Goal: Task Accomplishment & Management: Complete application form

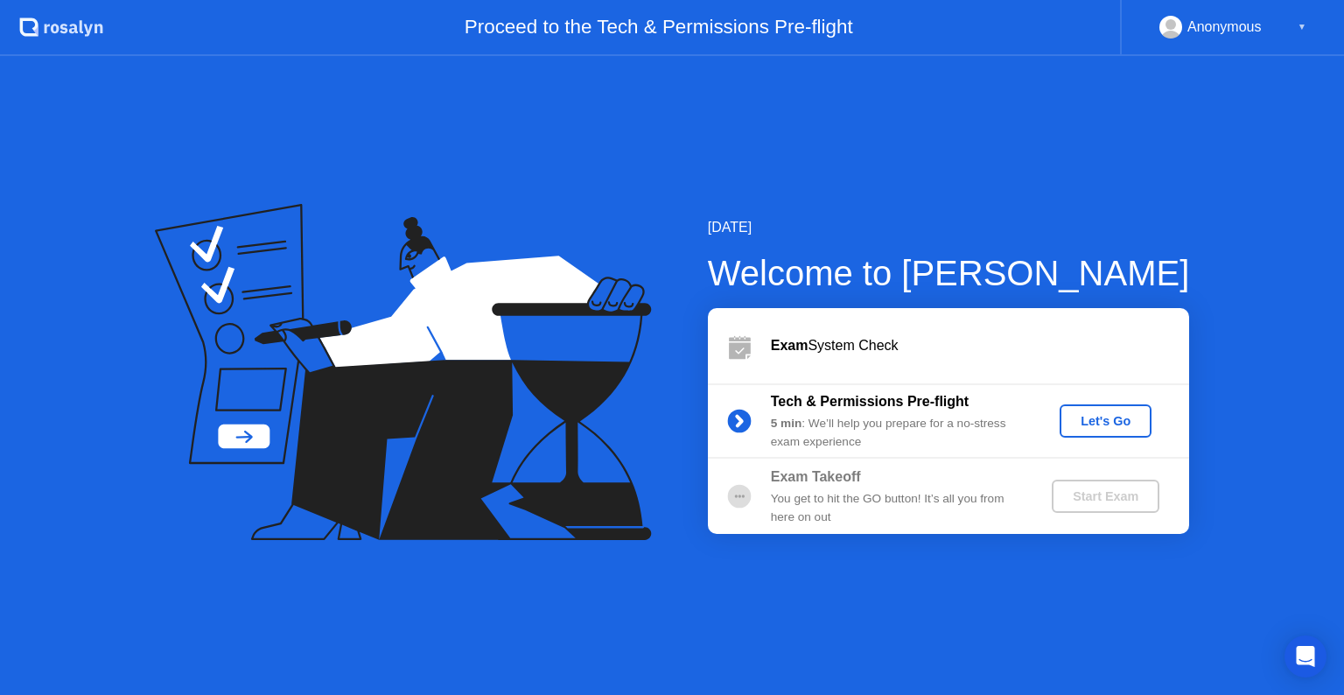
click at [1120, 423] on div "Let's Go" at bounding box center [1106, 421] width 78 height 14
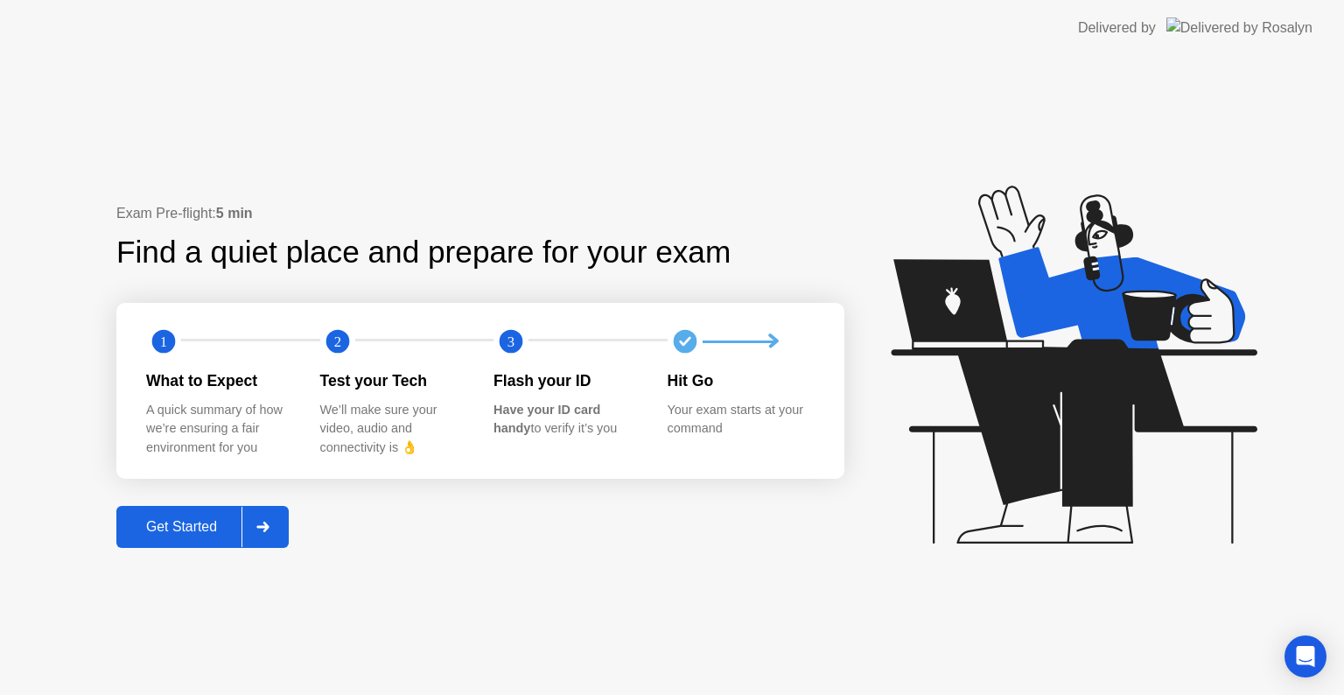
click at [207, 528] on div "Get Started" at bounding box center [182, 527] width 120 height 16
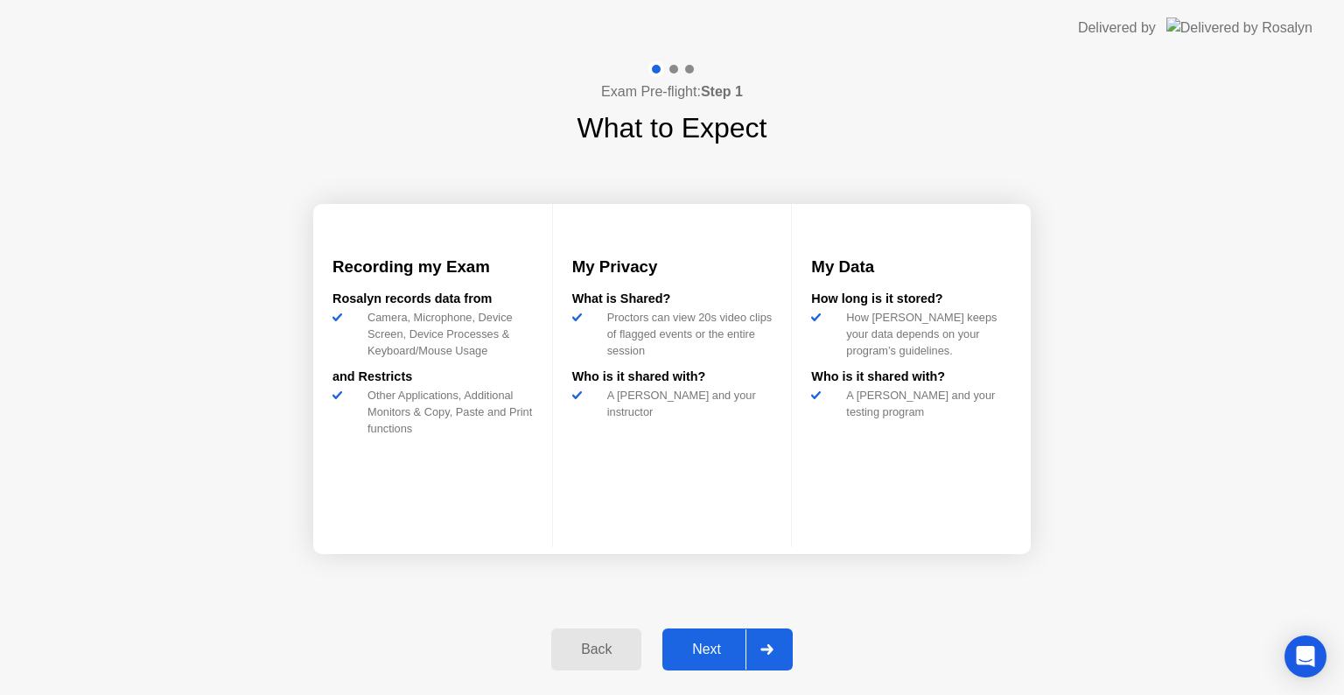
click at [707, 641] on div "Next" at bounding box center [707, 649] width 78 height 16
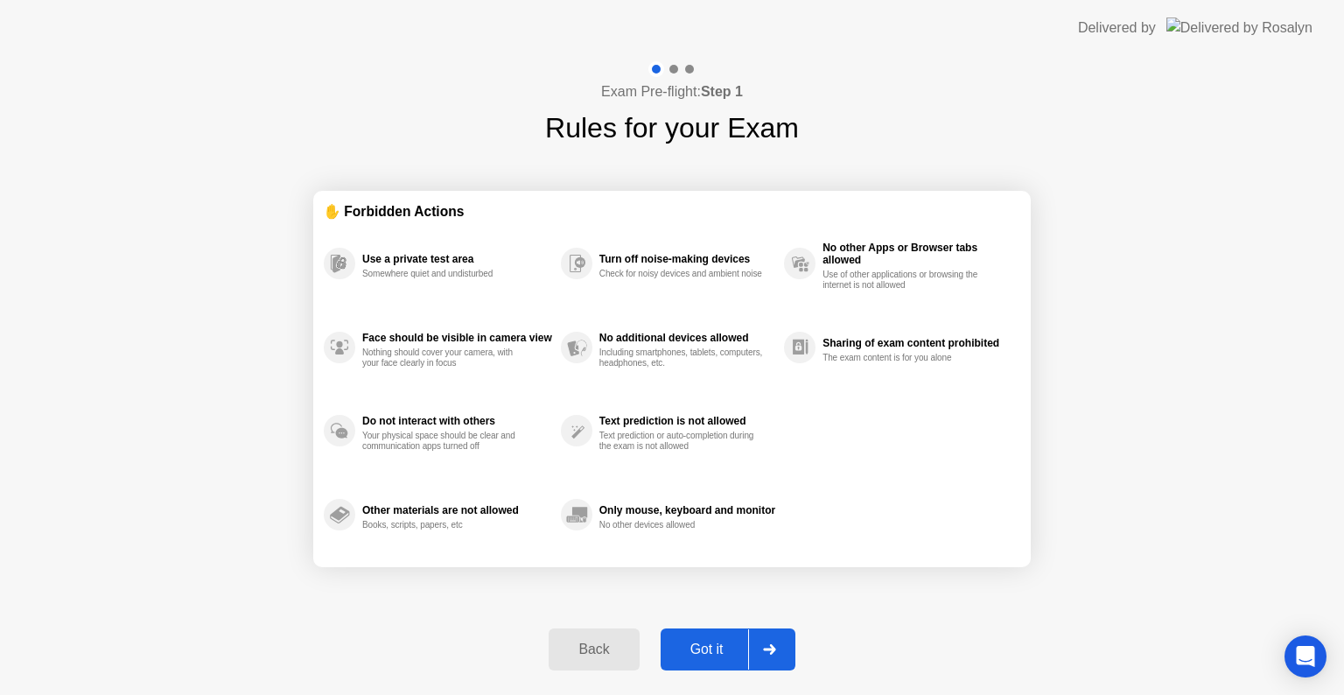
click at [707, 641] on div "Got it" at bounding box center [707, 649] width 82 height 16
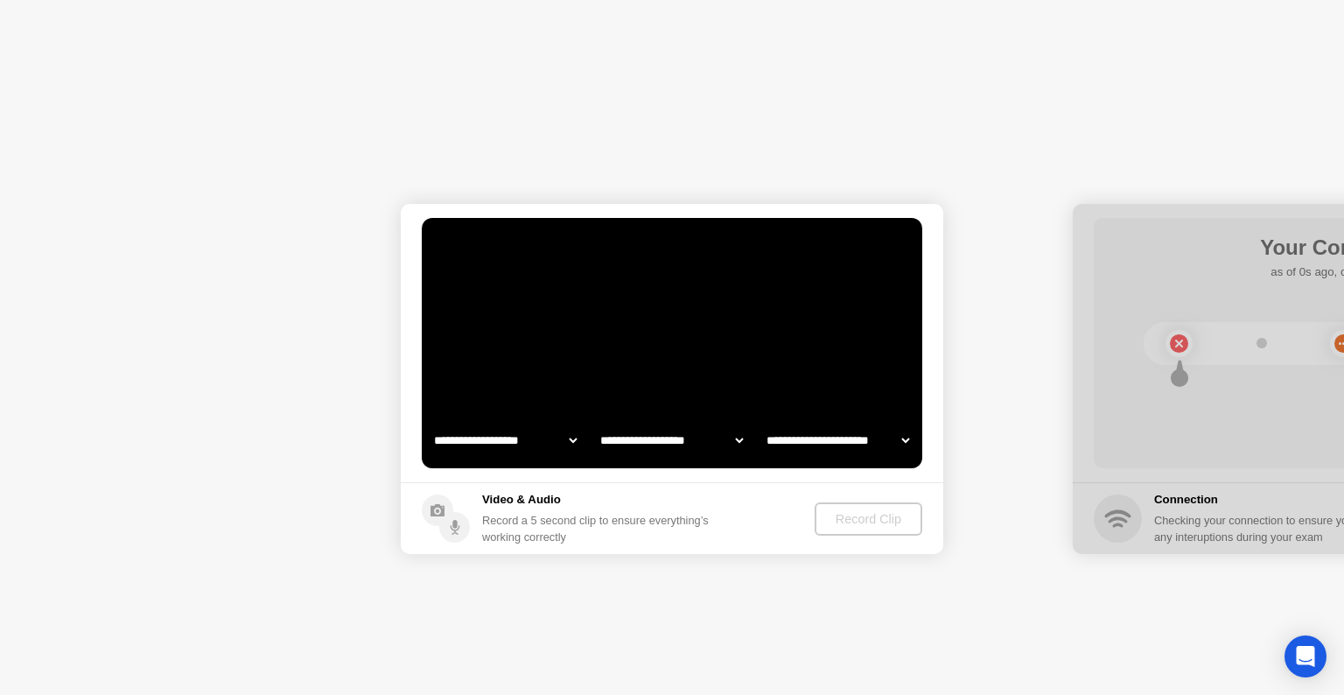
select select "**********"
select select "*******"
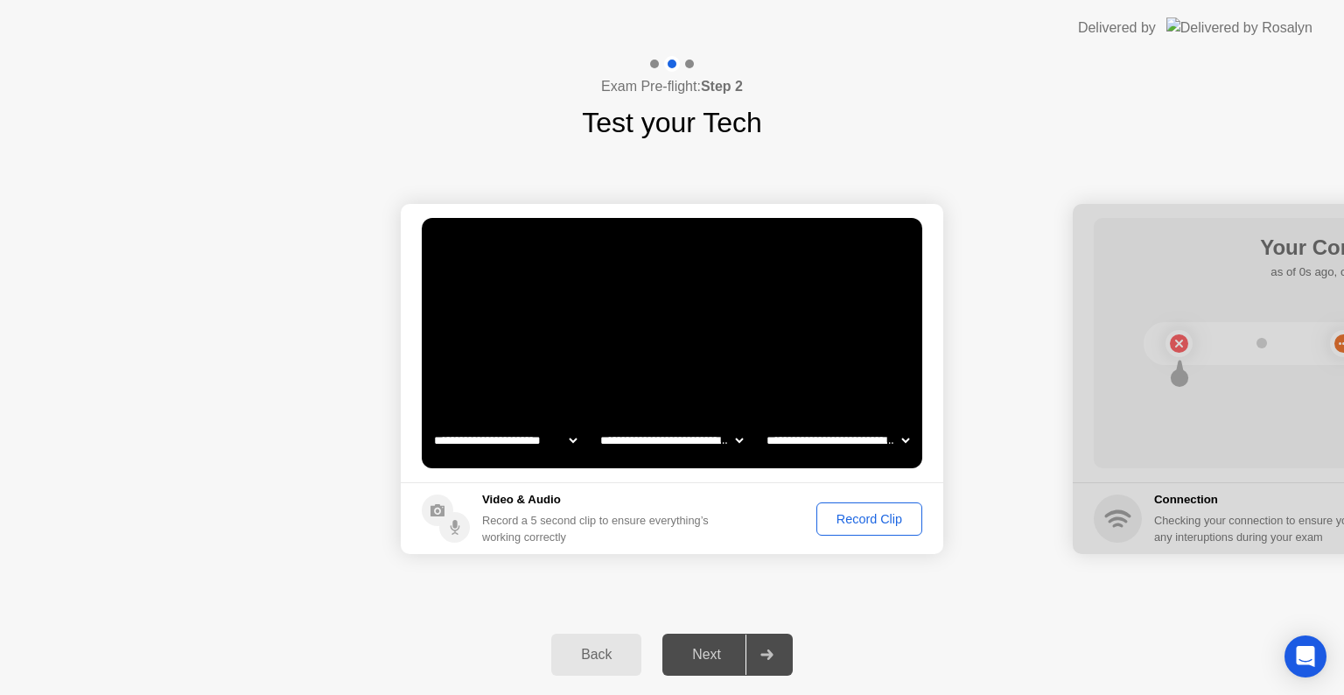
click at [865, 514] on div "Record Clip" at bounding box center [869, 519] width 94 height 14
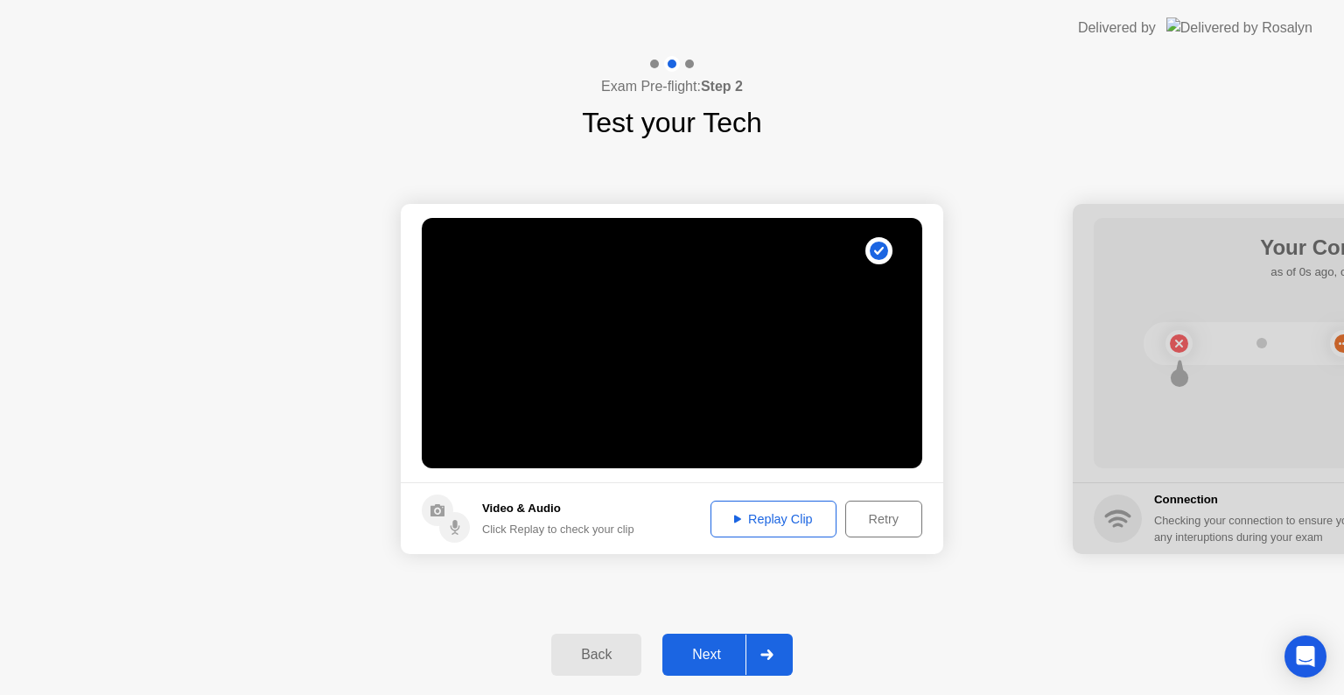
click at [693, 649] on div "Next" at bounding box center [707, 655] width 78 height 16
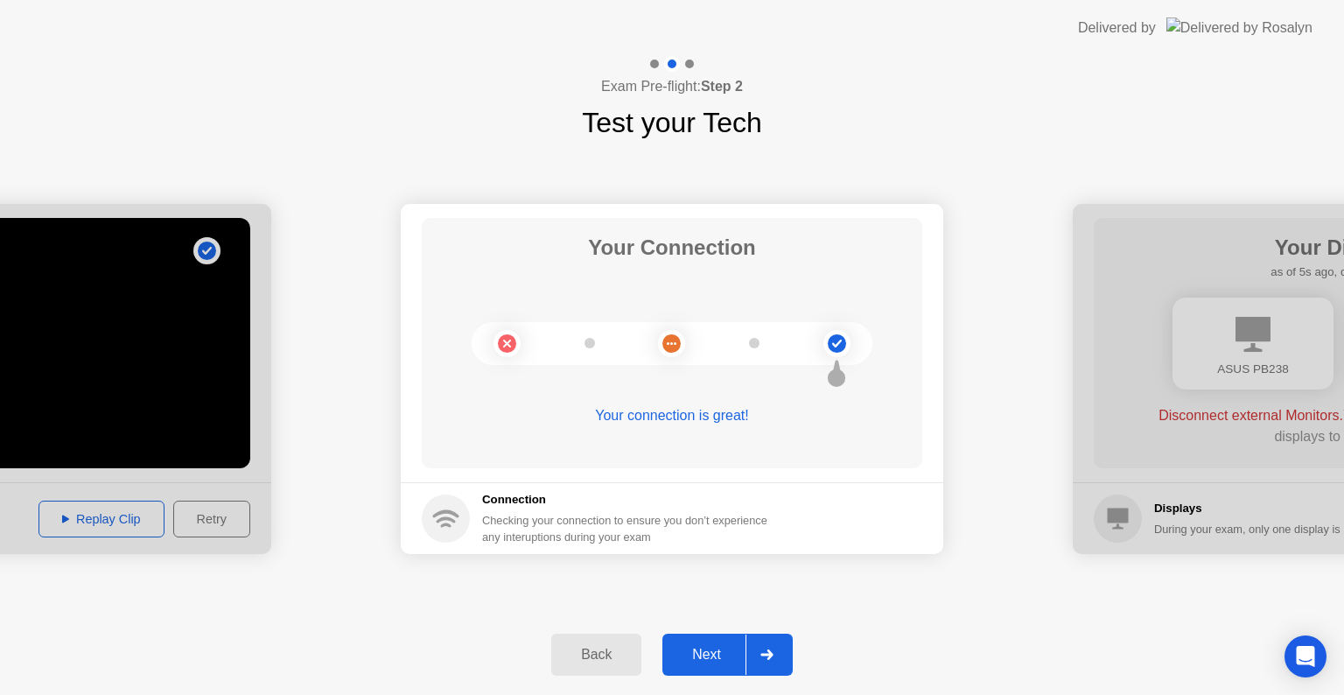
click at [721, 640] on button "Next" at bounding box center [727, 654] width 130 height 42
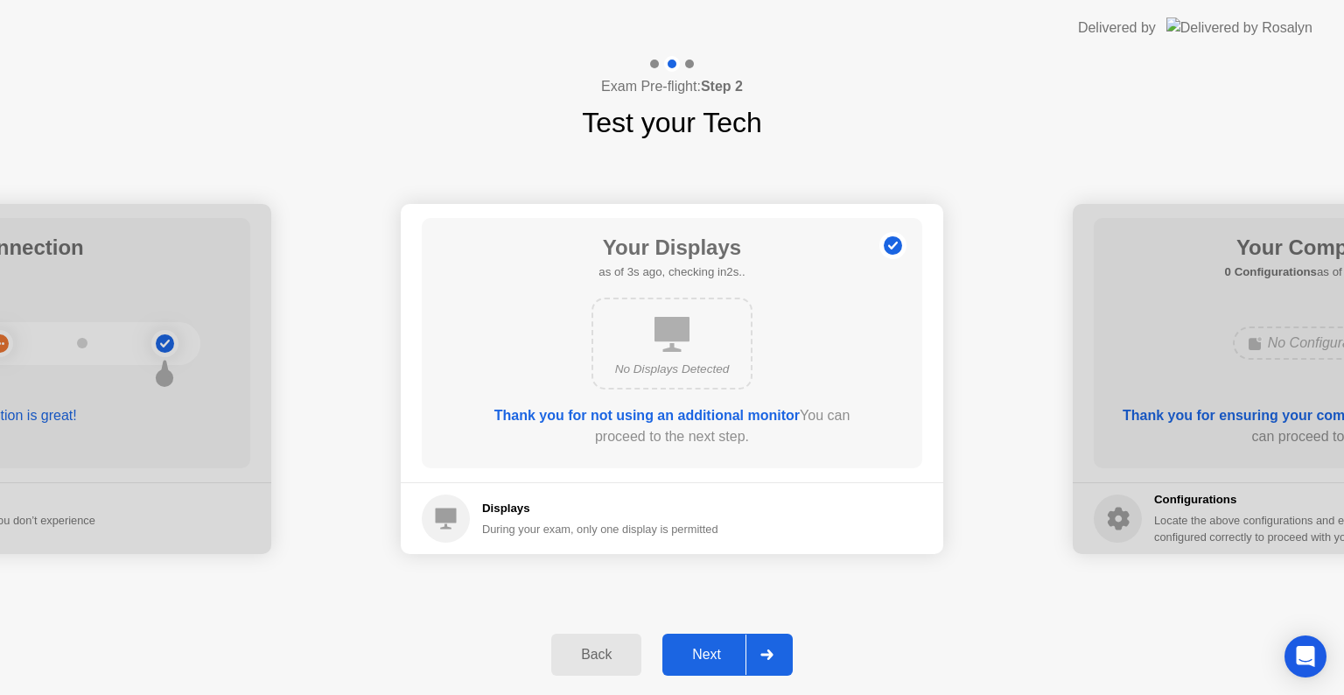
click at [703, 656] on div "Next" at bounding box center [707, 655] width 78 height 16
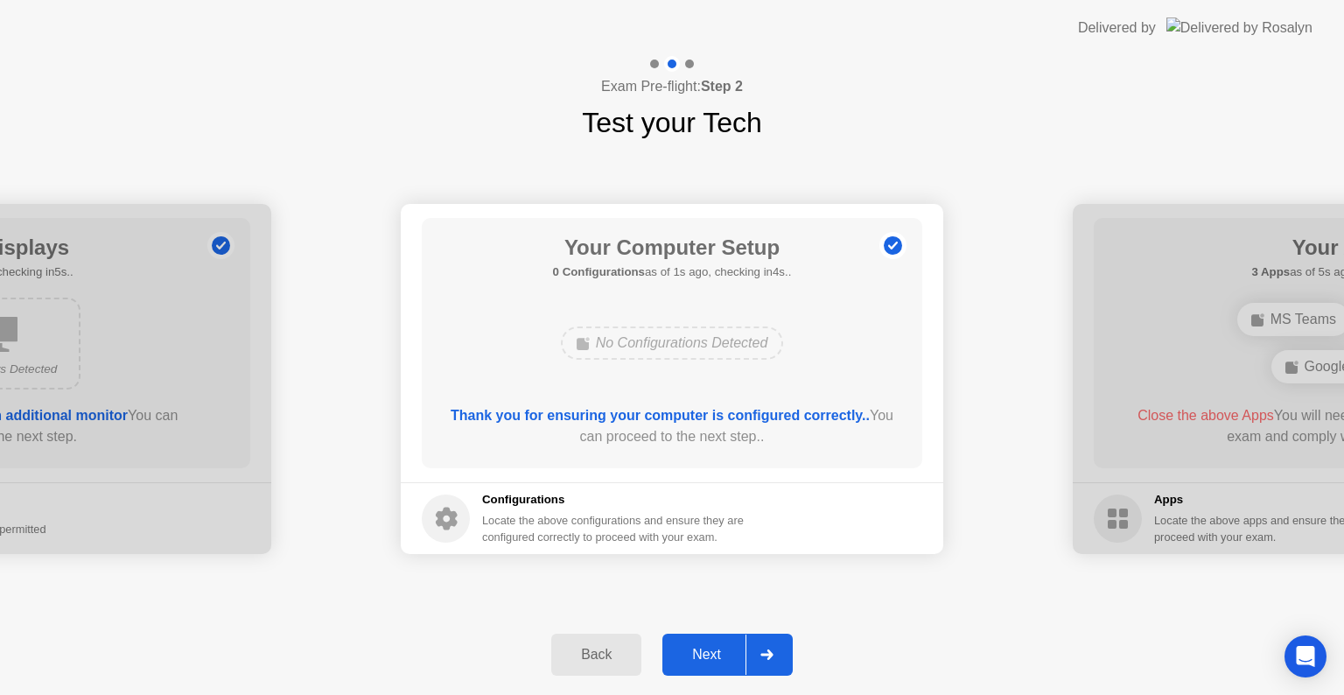
click at [703, 656] on div "Next" at bounding box center [707, 655] width 78 height 16
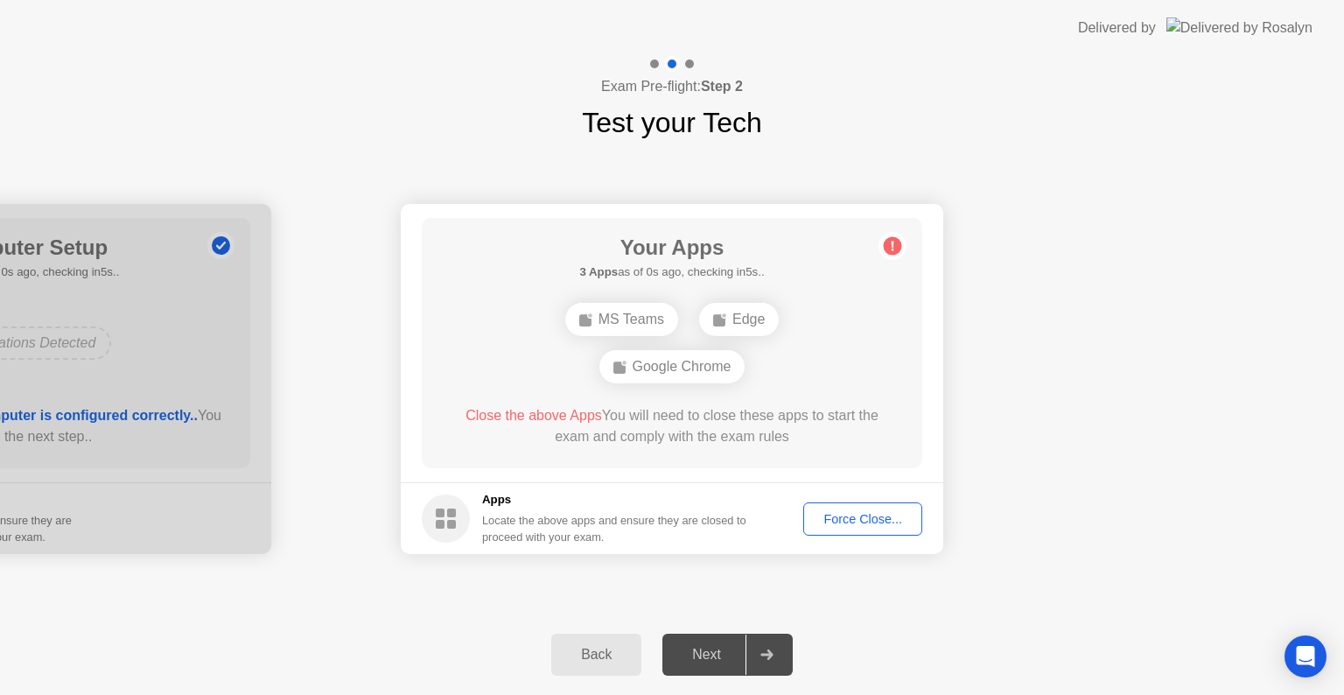
click at [866, 515] on div "Force Close..." at bounding box center [862, 519] width 107 height 14
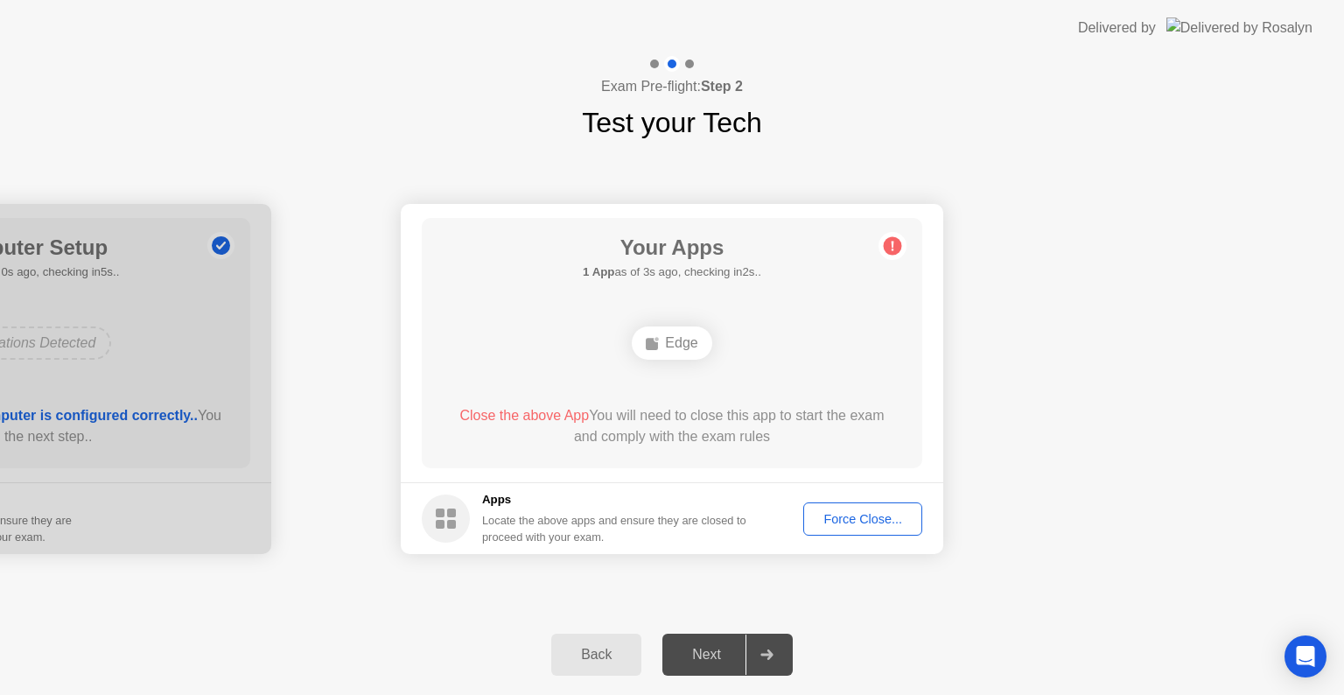
click at [838, 512] on div "Force Close..." at bounding box center [862, 519] width 107 height 14
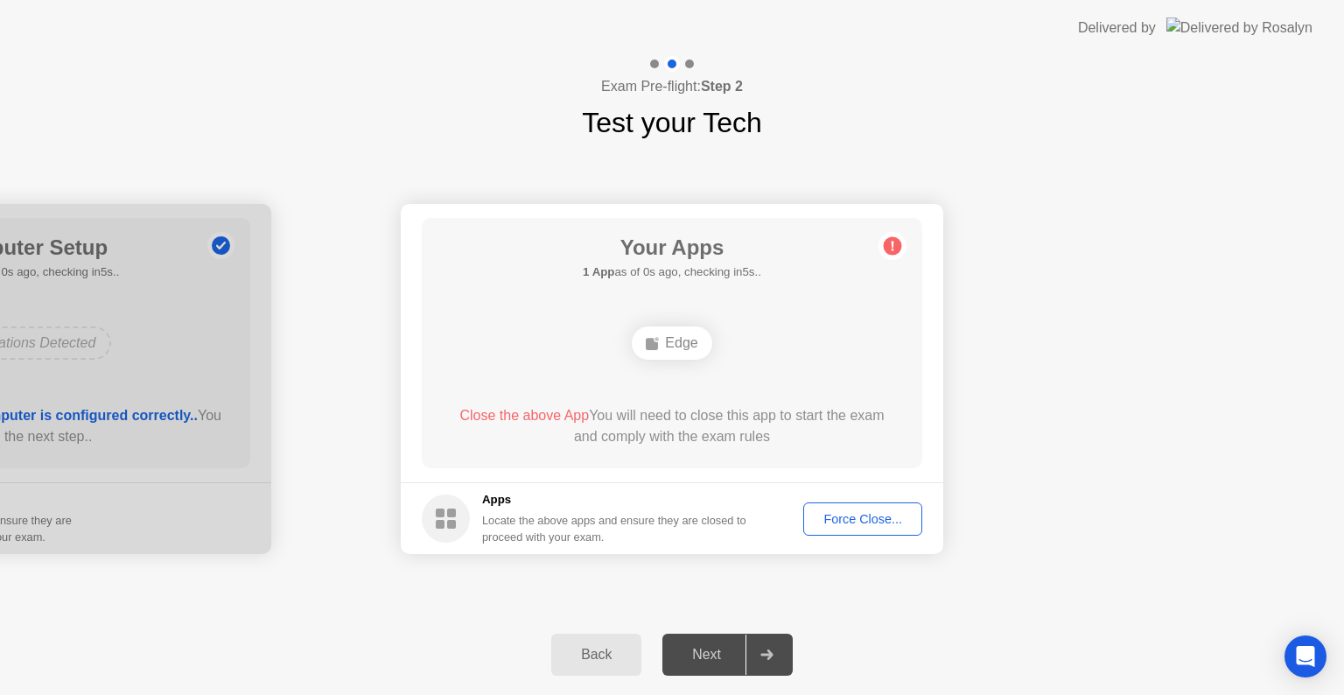
click at [675, 341] on div "Edge" at bounding box center [672, 342] width 80 height 33
click at [535, 416] on span "Close the above App" at bounding box center [523, 415] width 129 height 15
click at [826, 521] on div "Force Close..." at bounding box center [862, 519] width 107 height 14
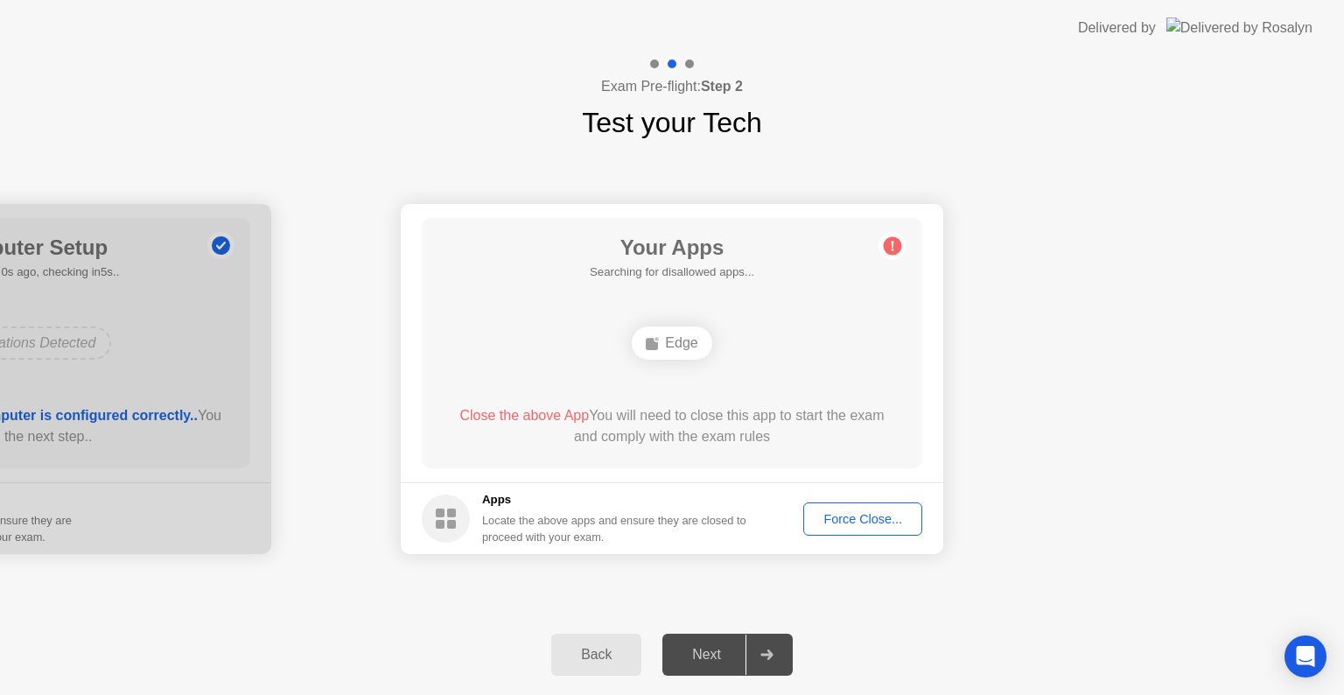
click at [843, 521] on div "Force Close..." at bounding box center [862, 519] width 107 height 14
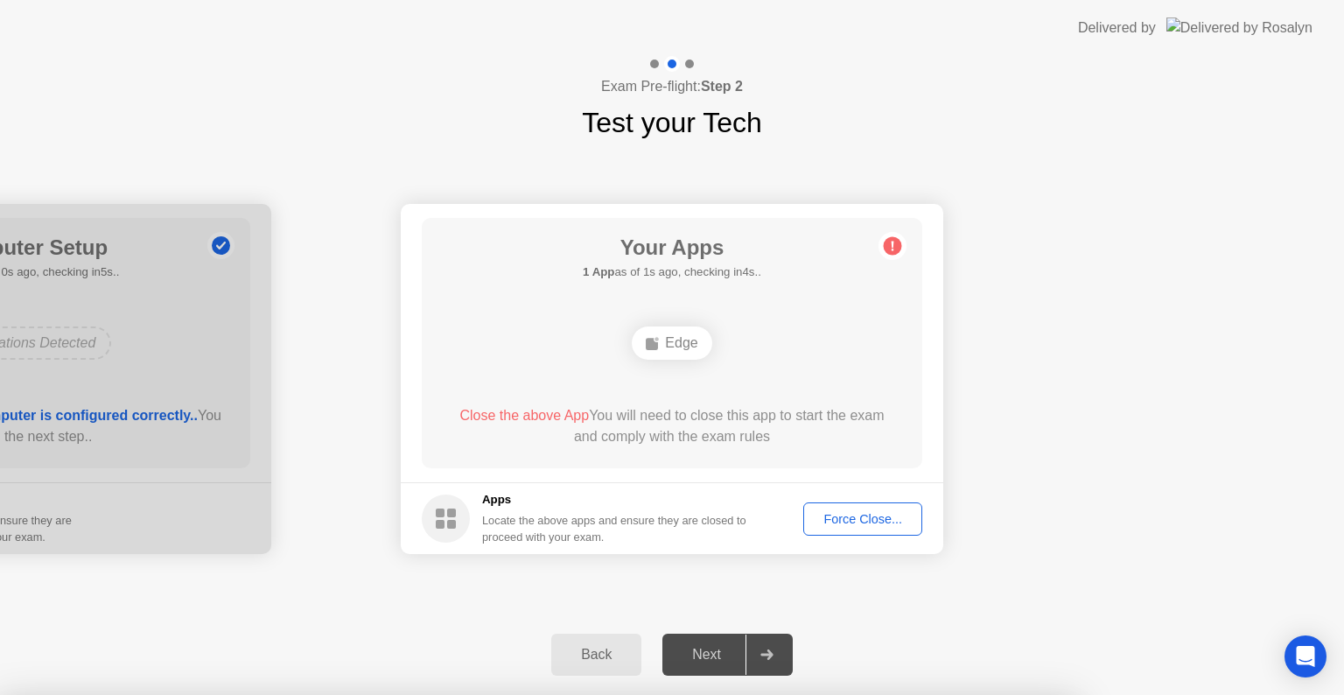
click at [802, 694] on div at bounding box center [672, 695] width 1344 height 0
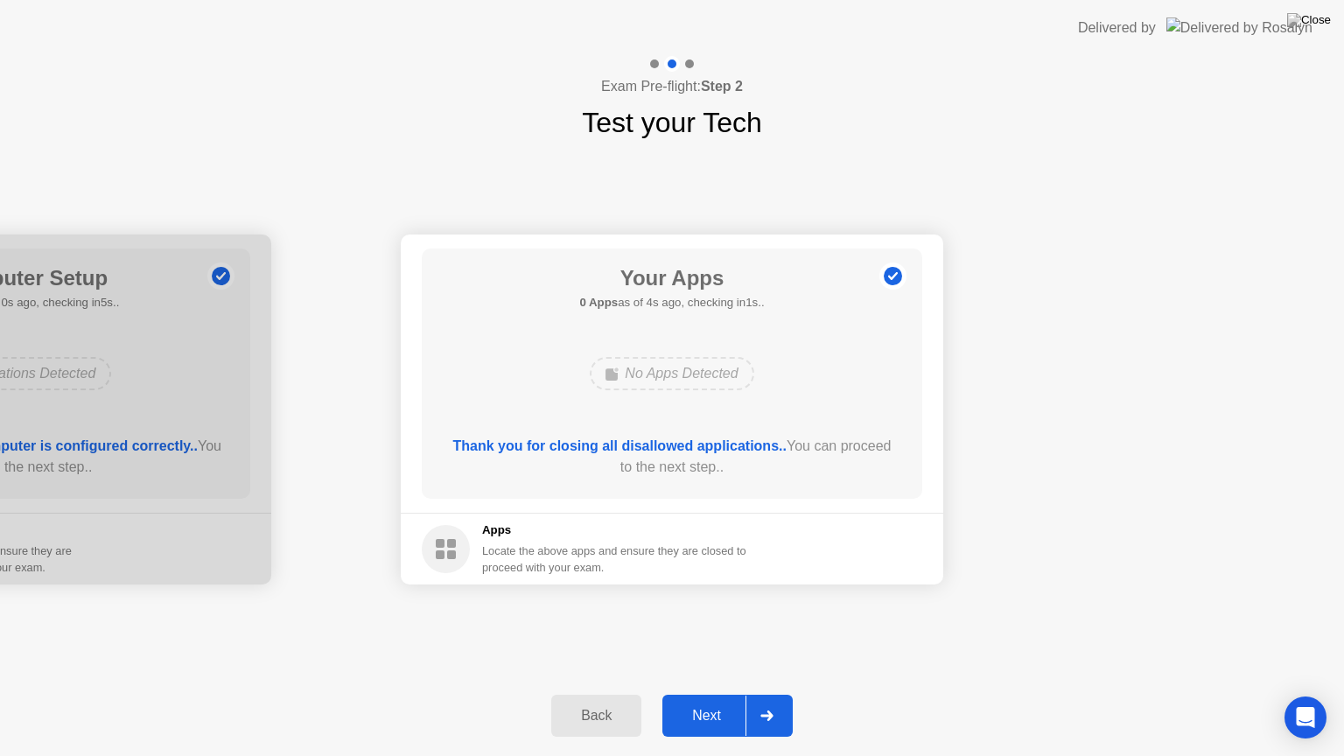
click at [721, 694] on div "Next" at bounding box center [707, 716] width 78 height 16
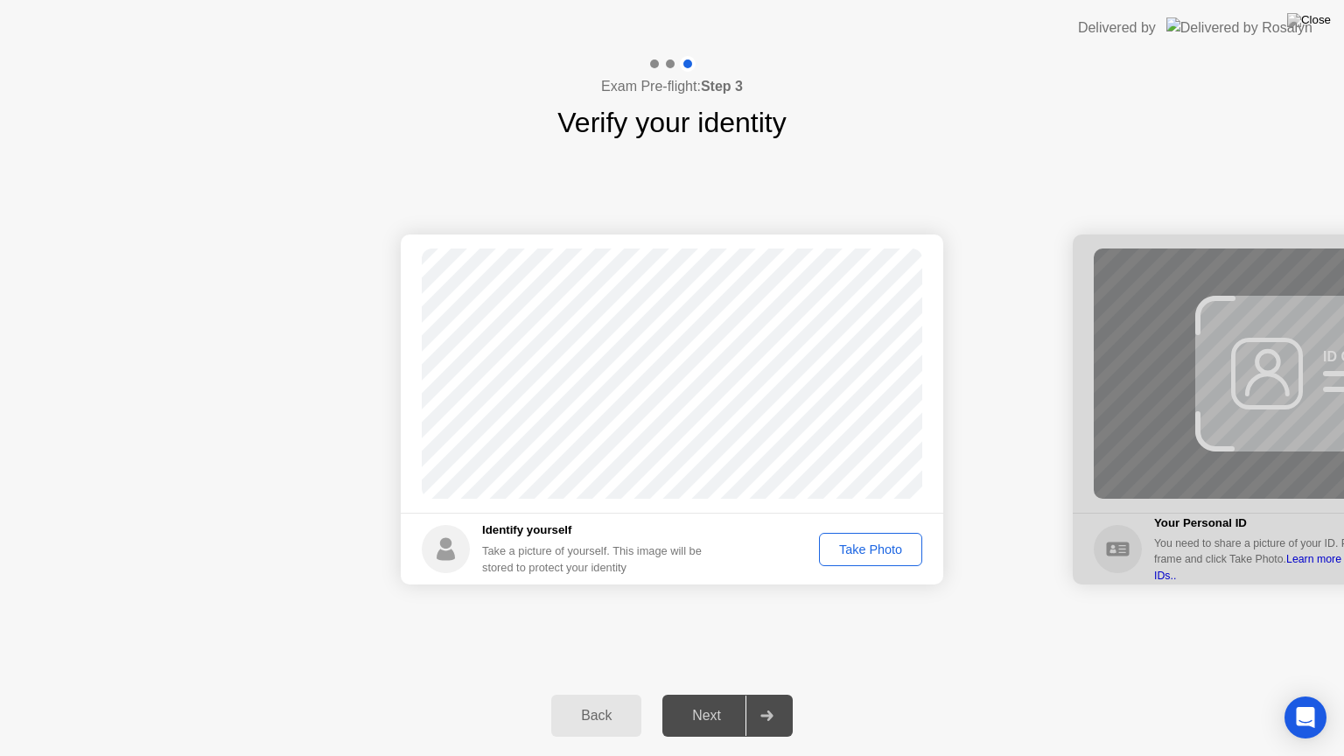
click at [875, 549] on div "Take Photo" at bounding box center [870, 549] width 91 height 14
click at [708, 694] on div "Next" at bounding box center [707, 716] width 78 height 16
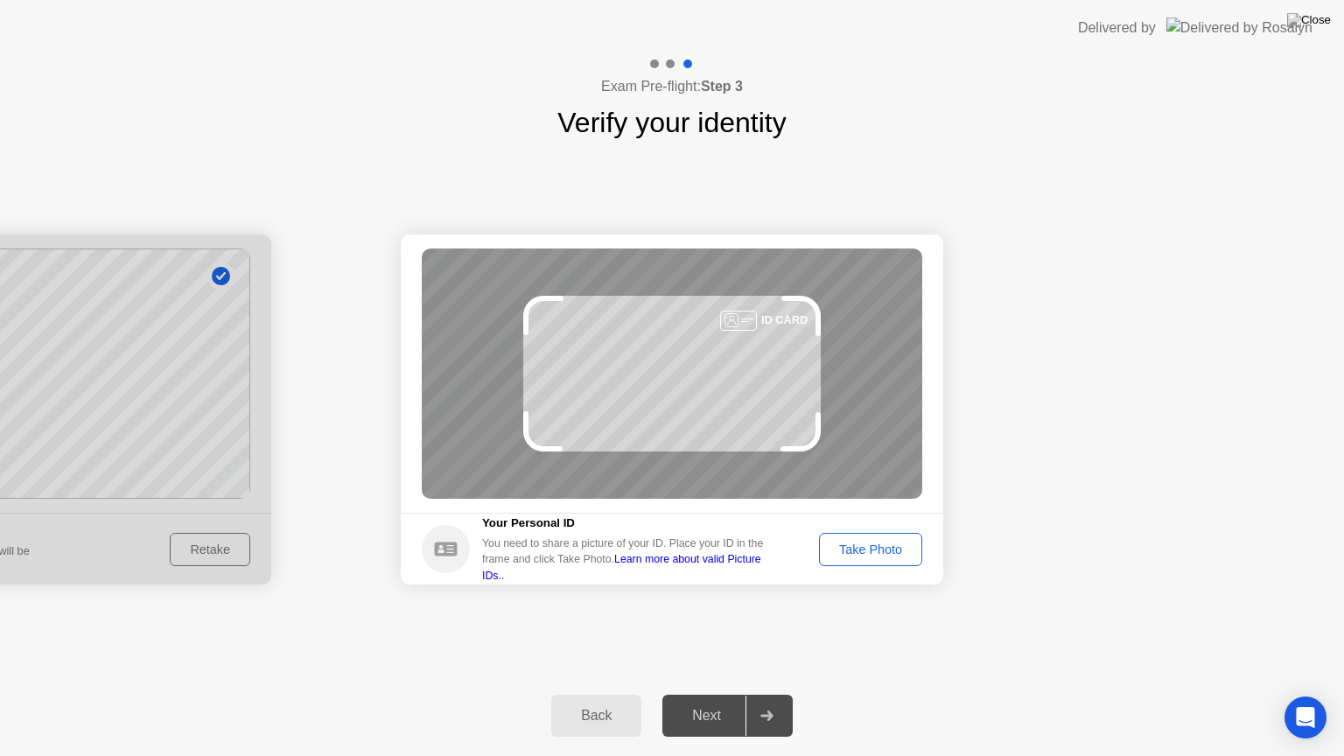
click at [864, 536] on button "Take Photo" at bounding box center [870, 549] width 103 height 33
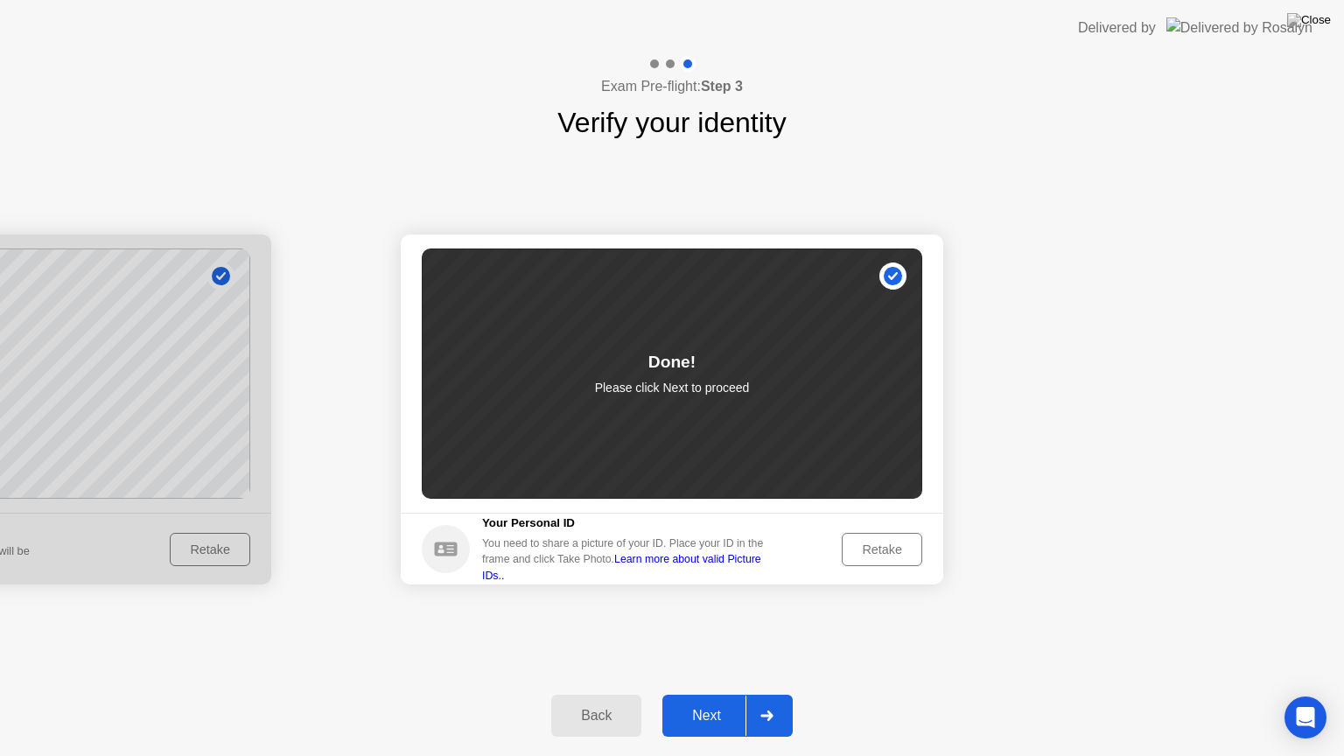
click at [720, 694] on div "Next" at bounding box center [707, 716] width 78 height 16
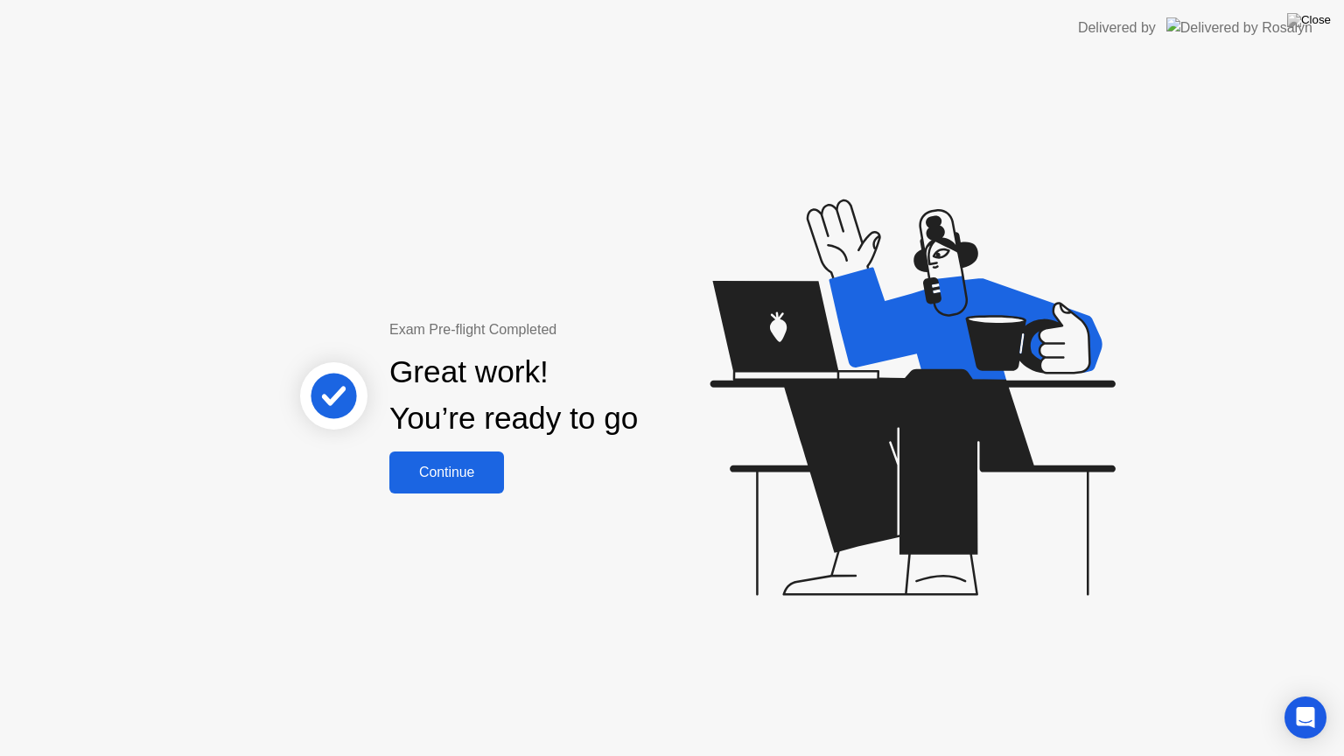
click at [422, 470] on div "Continue" at bounding box center [447, 473] width 104 height 16
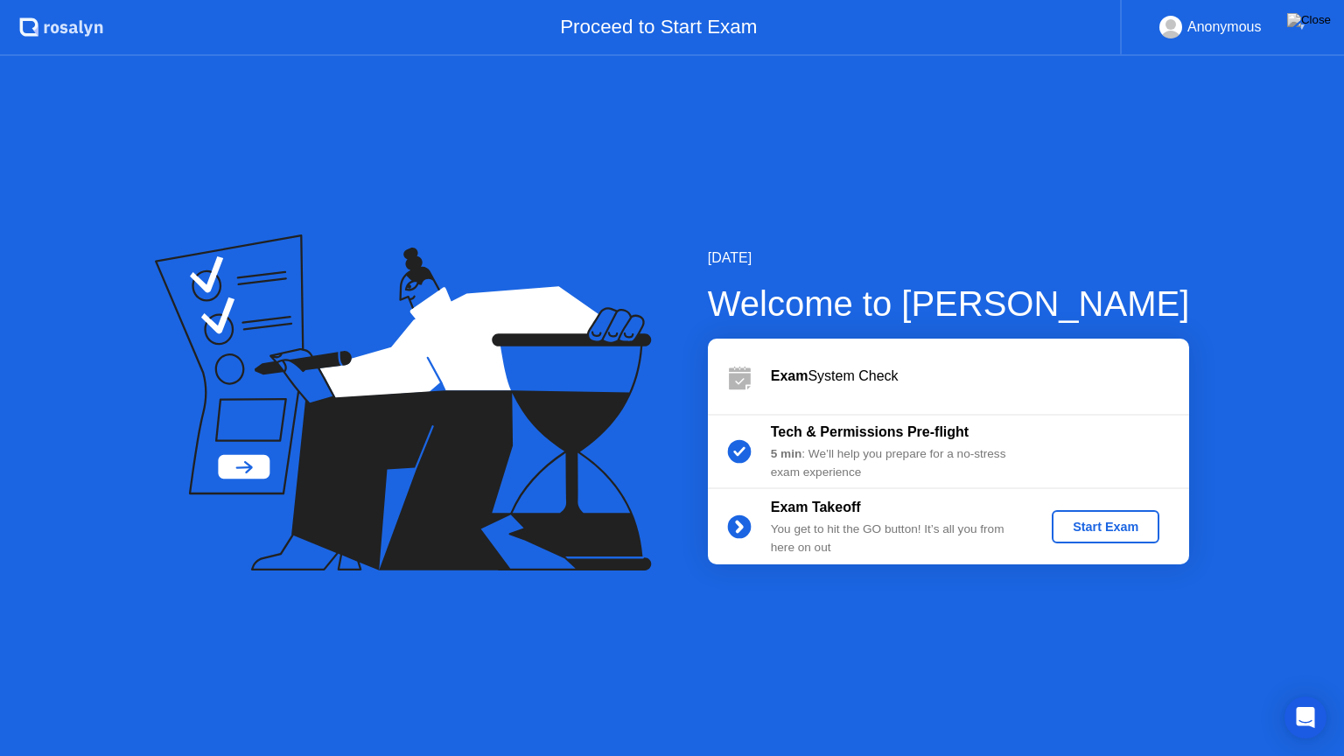
click at [1095, 524] on div "Start Exam" at bounding box center [1106, 527] width 94 height 14
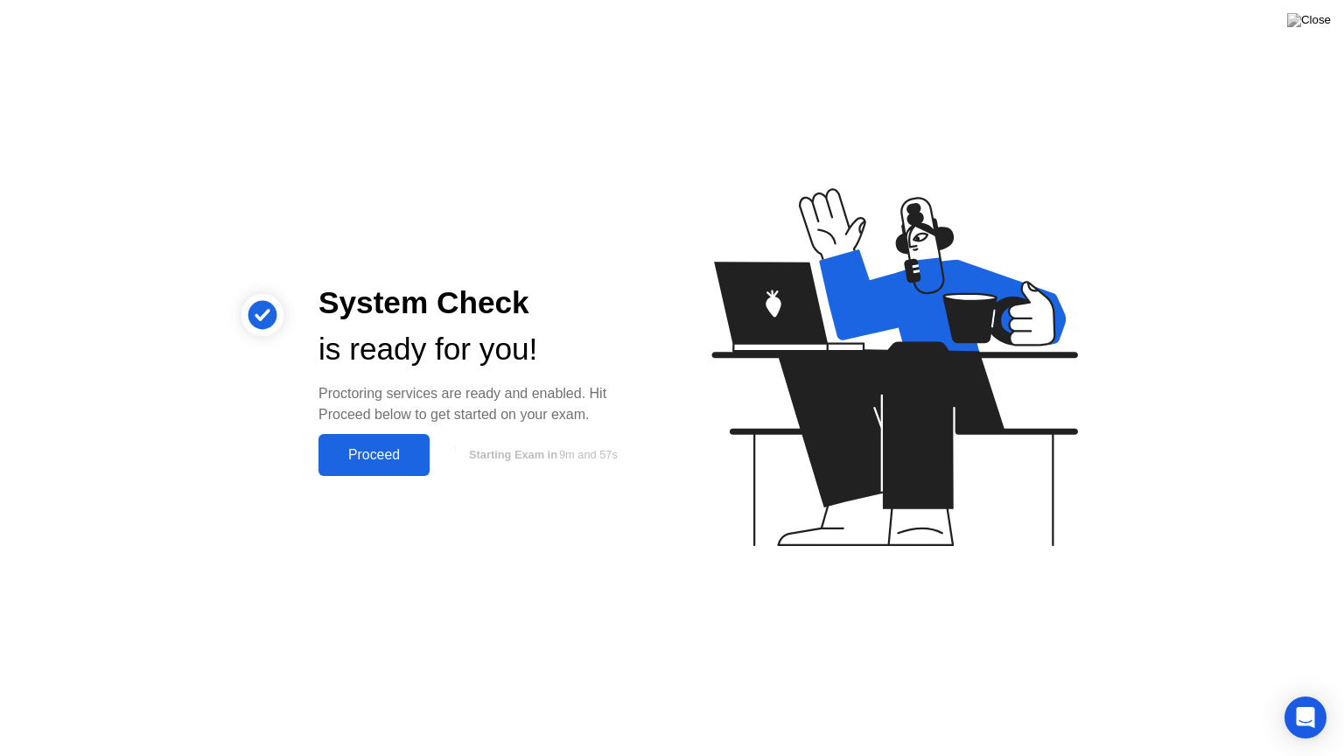
click at [346, 450] on div "Proceed" at bounding box center [374, 455] width 101 height 16
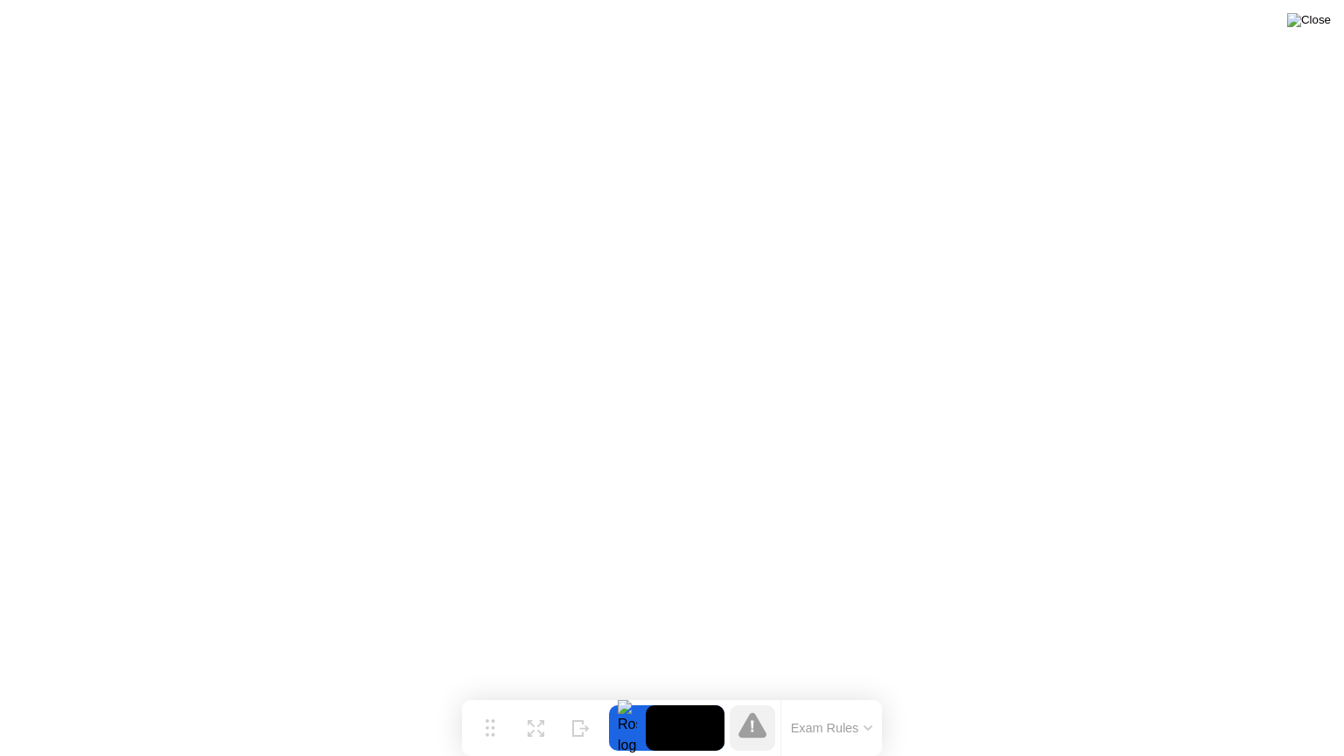
click at [1314, 20] on img at bounding box center [1309, 20] width 44 height 14
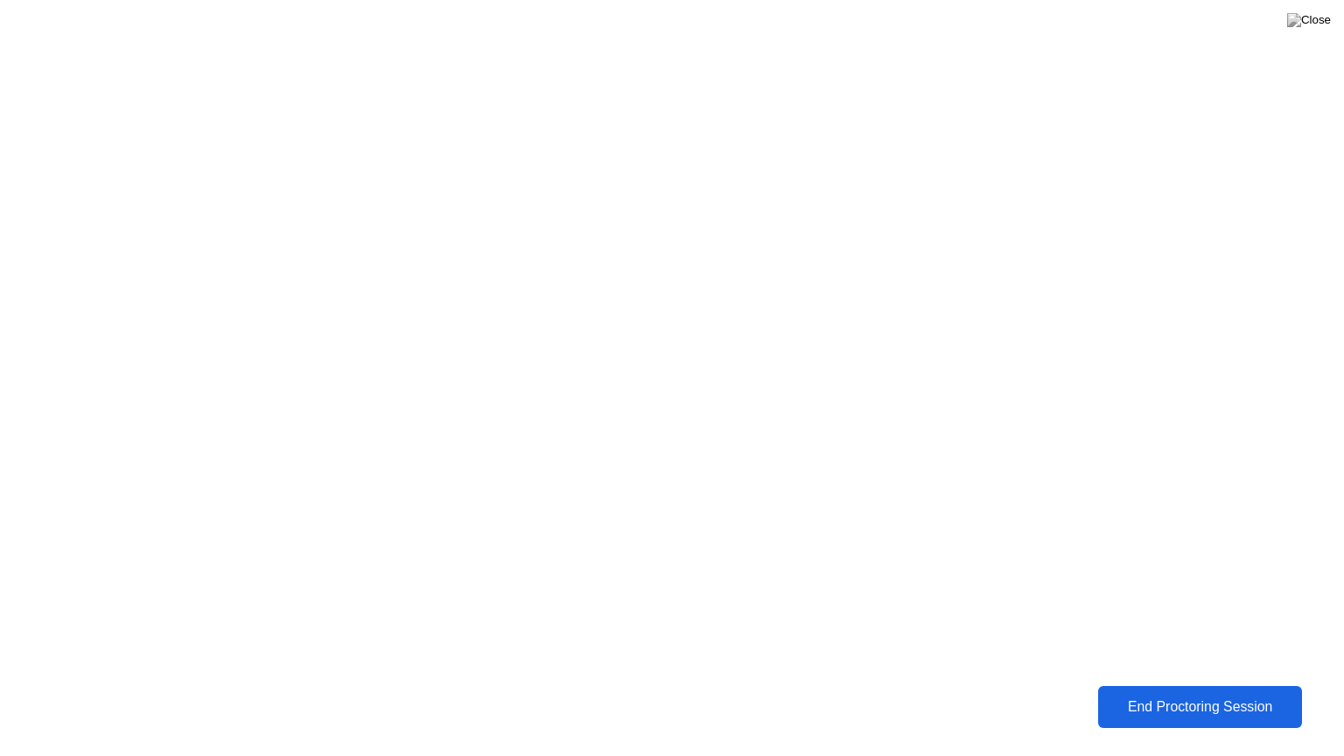
click at [1147, 694] on div "End Proctoring Session" at bounding box center [1199, 707] width 193 height 16
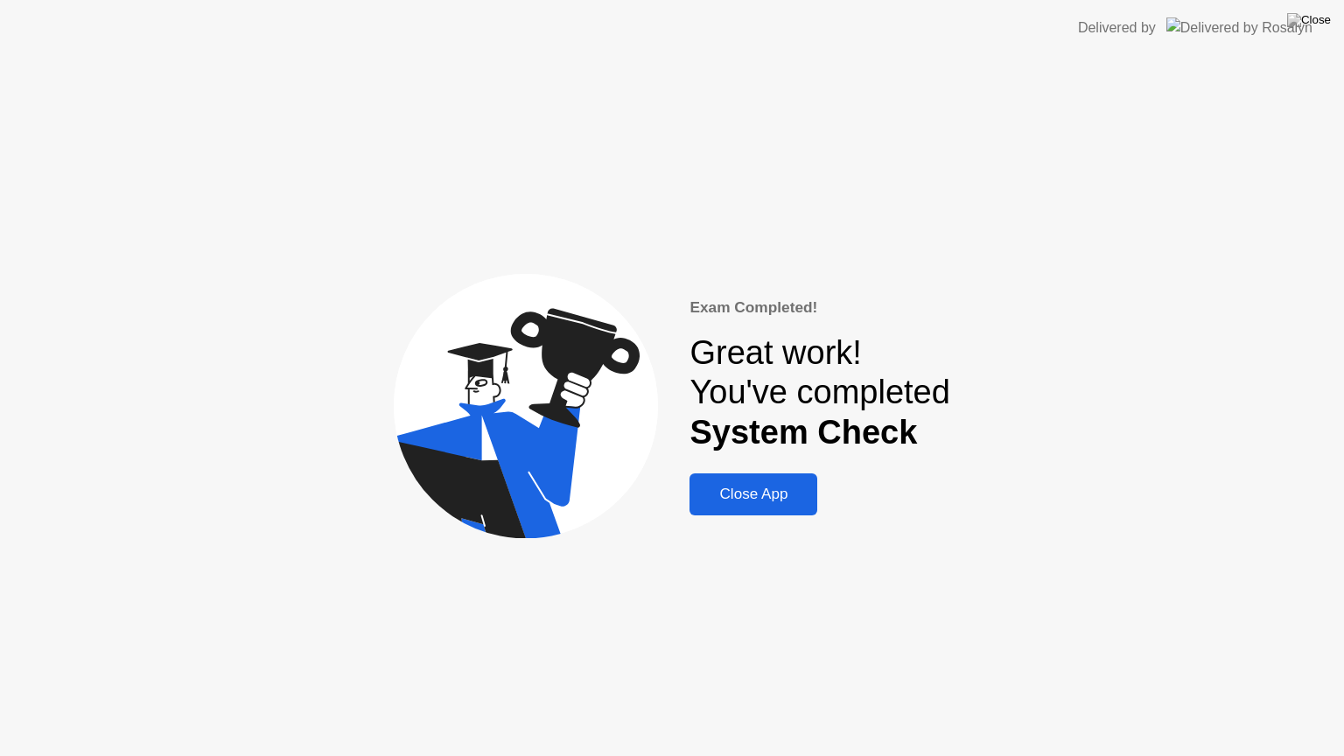
click at [775, 497] on div "Close App" at bounding box center [753, 494] width 117 height 17
